Goal: Task Accomplishment & Management: Use online tool/utility

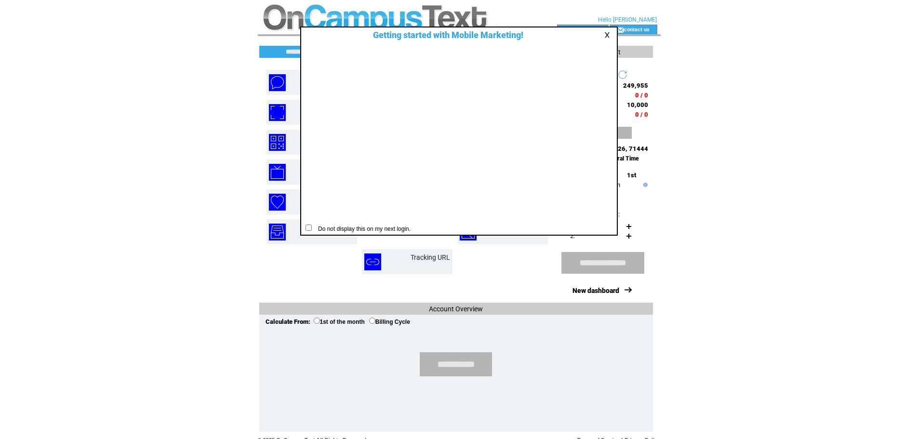
click at [605, 39] on td at bounding box center [609, 34] width 10 height 7
click at [606, 34] on link at bounding box center [608, 35] width 9 height 6
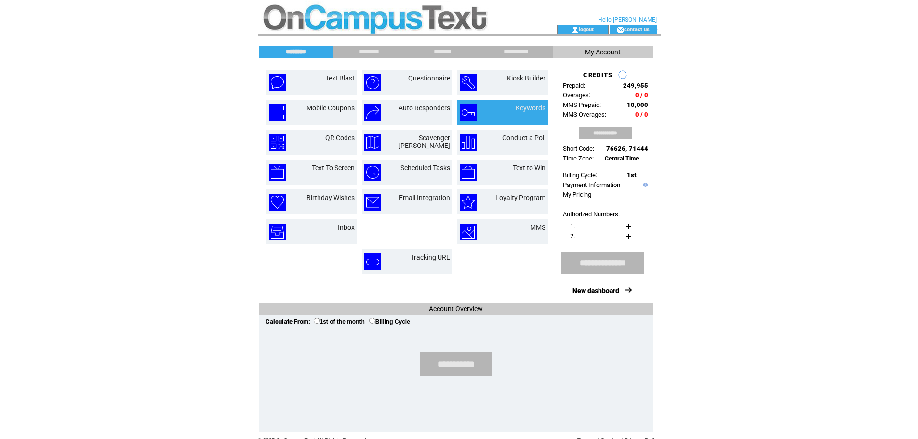
click at [502, 116] on td "Keywords" at bounding box center [519, 112] width 52 height 17
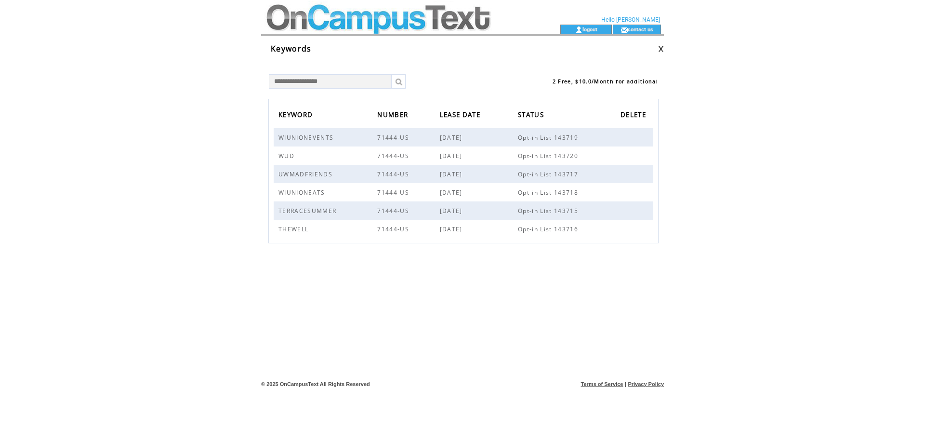
click at [318, 20] on td at bounding box center [393, 12] width 264 height 25
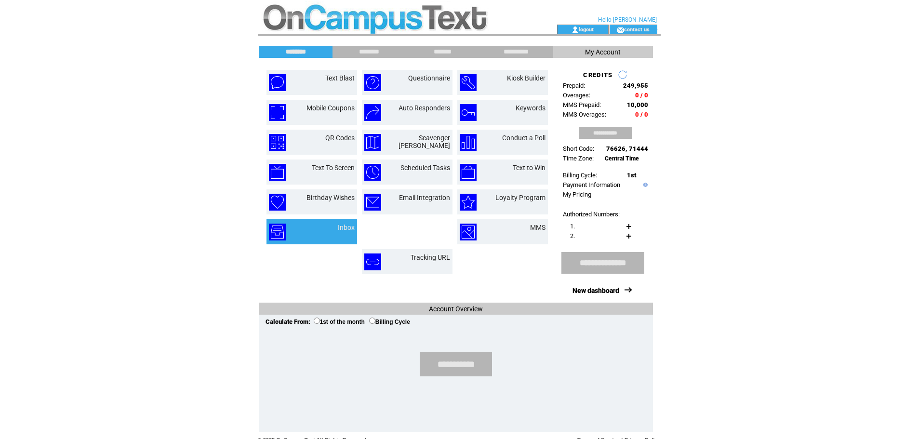
click at [321, 229] on td "Inbox" at bounding box center [334, 231] width 40 height 17
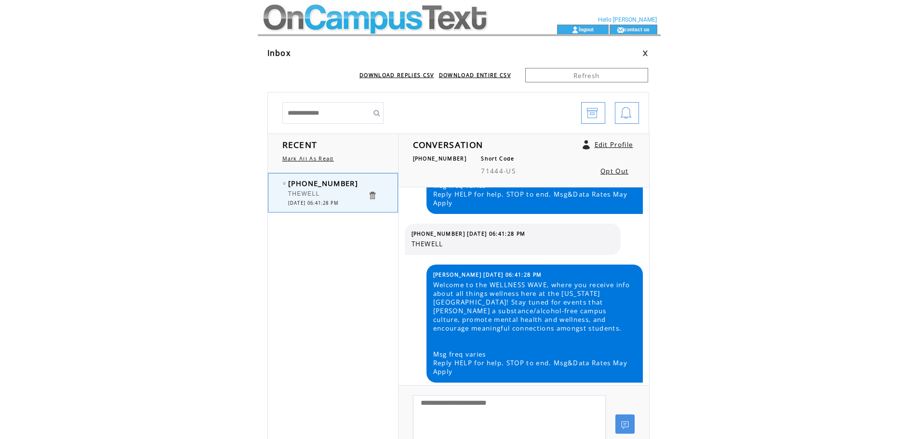
click at [318, 20] on td at bounding box center [390, 12] width 264 height 25
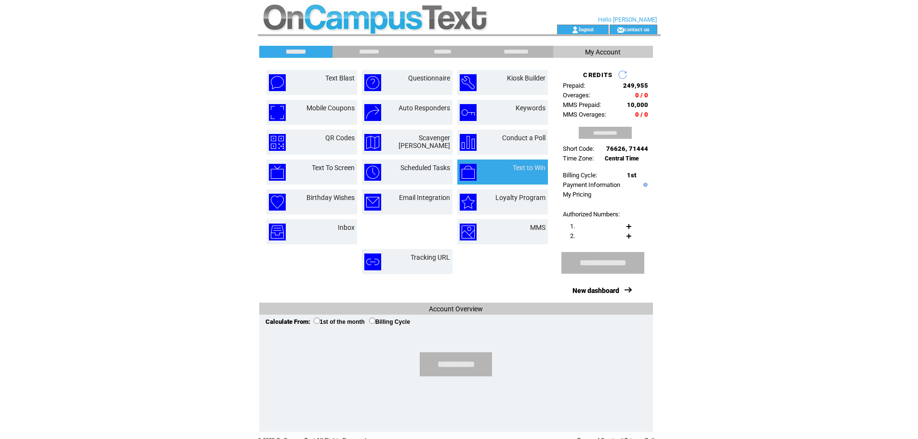
click at [496, 173] on td "Text to Win" at bounding box center [518, 172] width 54 height 17
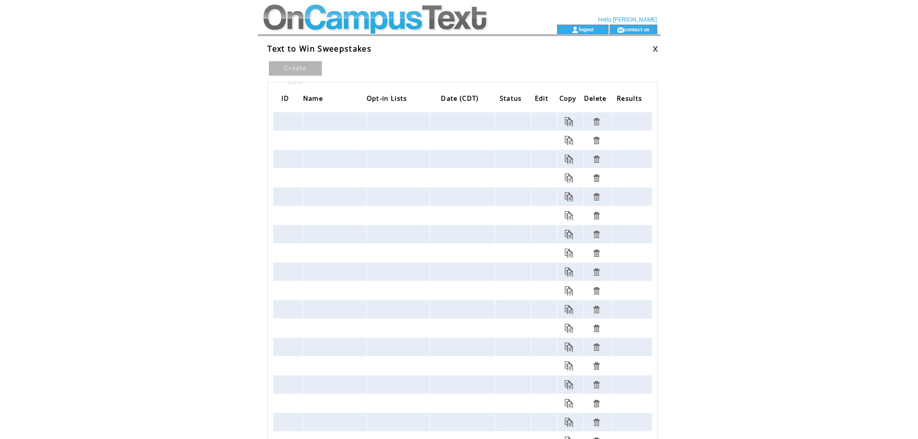
click at [291, 67] on link "Create New" at bounding box center [295, 68] width 53 height 14
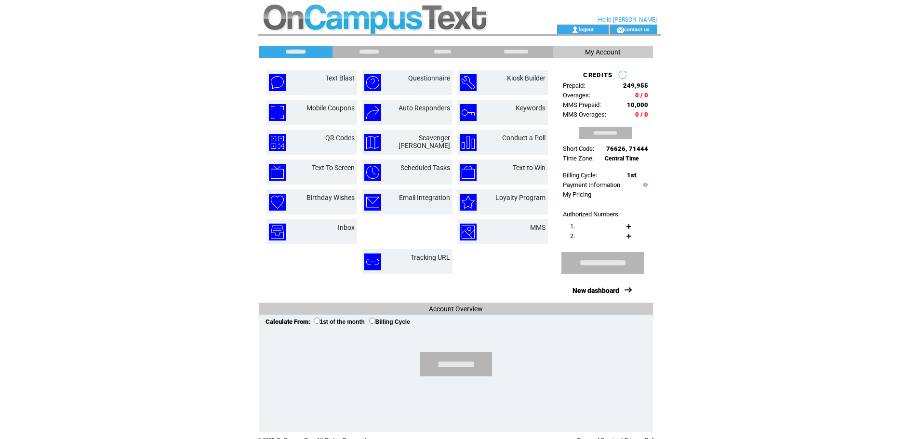
click at [378, 50] on input "********" at bounding box center [369, 52] width 72 height 8
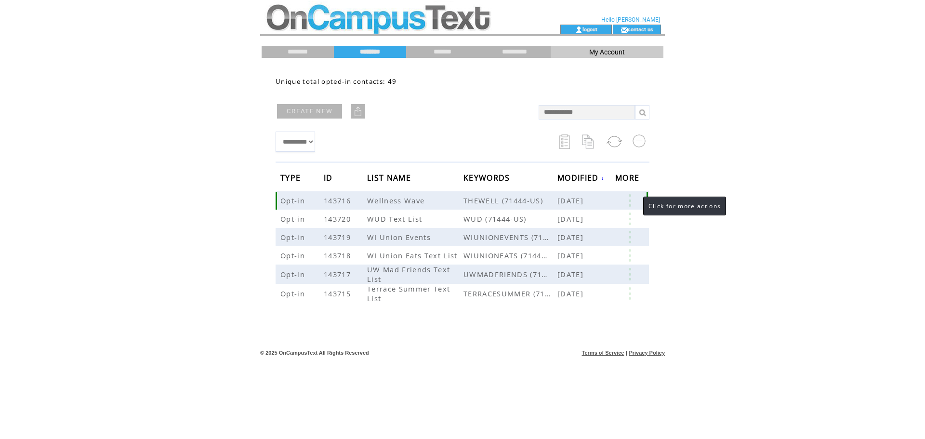
click at [633, 200] on link at bounding box center [629, 200] width 29 height 13
click at [565, 229] on link at bounding box center [563, 230] width 8 height 8
